Goal: Information Seeking & Learning: Learn about a topic

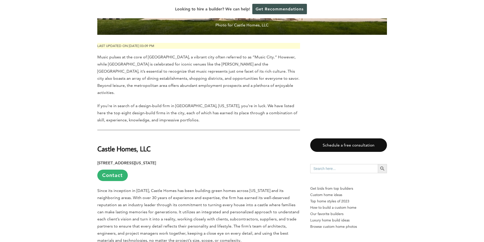
scroll to position [305, 0]
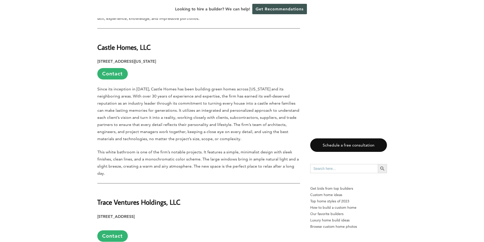
drag, startPoint x: 129, startPoint y: 29, endPoint x: 120, endPoint y: 27, distance: 8.9
click at [120, 43] on strong "Castle Homes, LLC" at bounding box center [123, 47] width 53 height 9
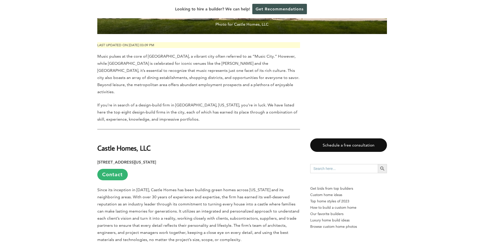
scroll to position [203, 0]
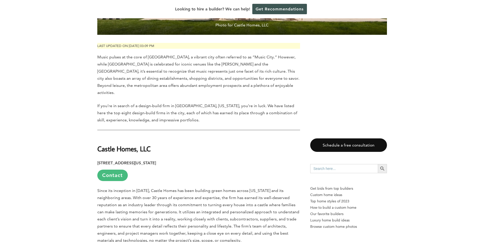
click at [118, 170] on link "Contact" at bounding box center [112, 175] width 30 height 11
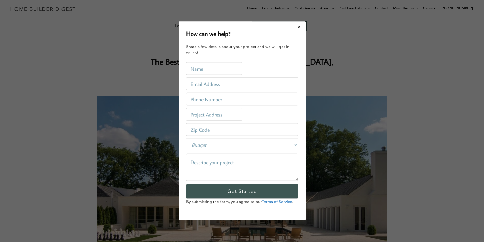
scroll to position [0, 0]
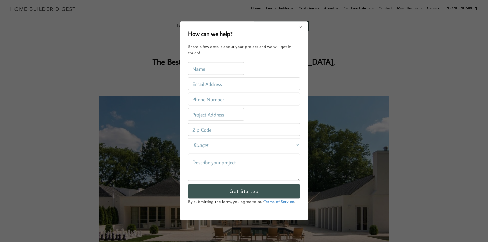
click at [302, 27] on button "Close modal" at bounding box center [300, 27] width 13 height 11
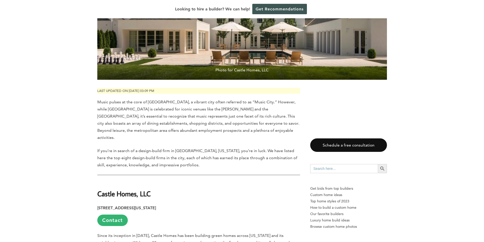
scroll to position [203, 0]
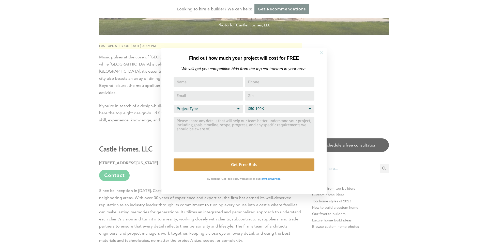
click at [323, 50] on icon at bounding box center [321, 53] width 6 height 6
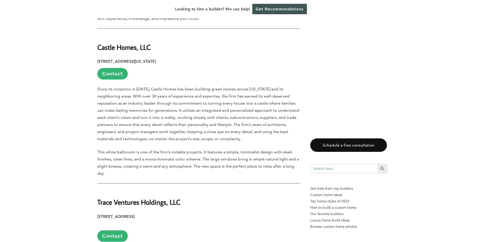
scroll to position [406, 0]
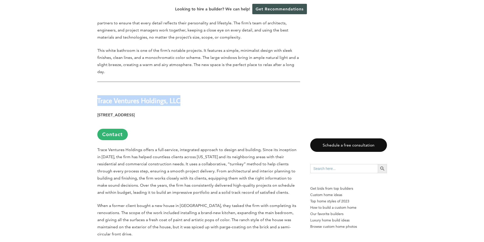
drag, startPoint x: 183, startPoint y: 82, endPoint x: 98, endPoint y: 77, distance: 85.4
click at [98, 88] on h2 "Trace Ventures Holdings, LLC" at bounding box center [198, 97] width 203 height 18
copy strong "Trace Ventures Holdings, LLC"
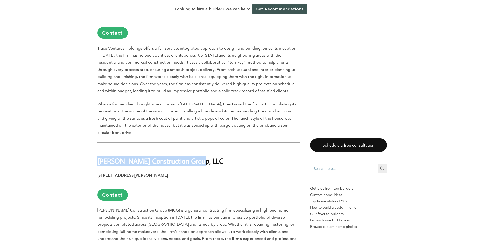
drag, startPoint x: 178, startPoint y: 135, endPoint x: 96, endPoint y: 135, distance: 81.3
copy strong "[PERSON_NAME] Construction Group, LLC"
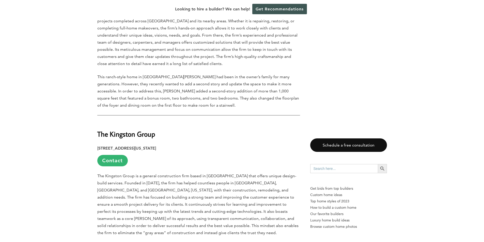
scroll to position [711, 0]
drag, startPoint x: 159, startPoint y: 107, endPoint x: 98, endPoint y: 109, distance: 61.3
click at [98, 122] on h2 "The Kingston Group" at bounding box center [198, 131] width 203 height 18
copy strong "The Kingston Group"
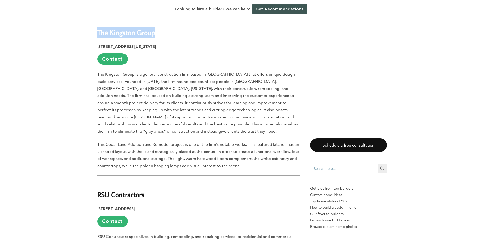
scroll to position [914, 0]
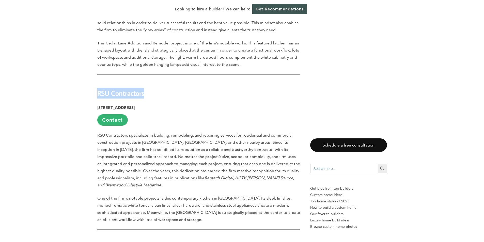
drag, startPoint x: 140, startPoint y: 67, endPoint x: 94, endPoint y: 63, distance: 46.4
click at [94, 63] on div "Last updated on [DATE] 03:09 pm Music pulses at the [GEOGRAPHIC_DATA], a vibran…" at bounding box center [242, 113] width 306 height 1579
copy strong "RSU Contractors"
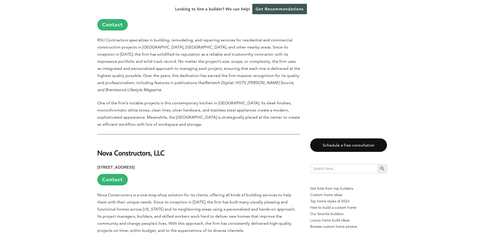
scroll to position [1016, 0]
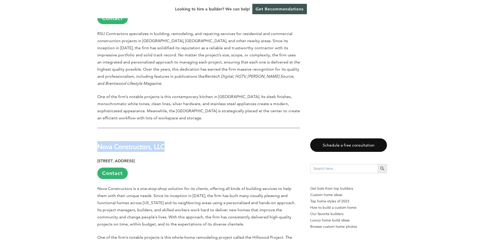
drag, startPoint x: 169, startPoint y: 113, endPoint x: 88, endPoint y: 116, distance: 81.8
click at [88, 116] on div "Last updated on [DATE] 03:09 pm Music pulses at the [GEOGRAPHIC_DATA], a vibran…" at bounding box center [242, 11] width 484 height 1579
copy strong "Nova Constructors, LLC"
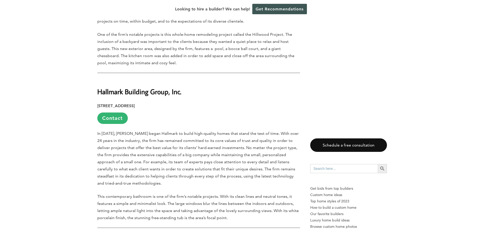
scroll to position [1219, 0]
drag, startPoint x: 191, startPoint y: 60, endPoint x: 94, endPoint y: 50, distance: 97.3
copy strong "Hallmark Building Group, Inc."
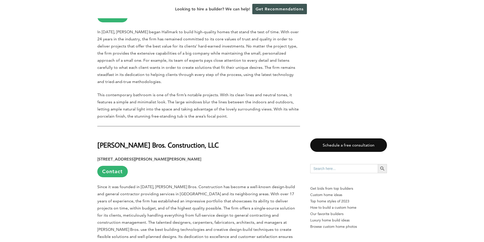
scroll to position [1321, 0]
drag, startPoint x: 187, startPoint y: 113, endPoint x: 96, endPoint y: 109, distance: 91.5
copy strong "[PERSON_NAME] Bros. Construction, LLC"
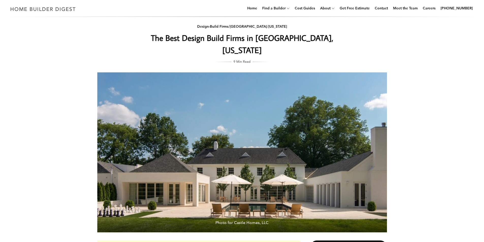
scroll to position [0, 0]
